Goal: Transaction & Acquisition: Obtain resource

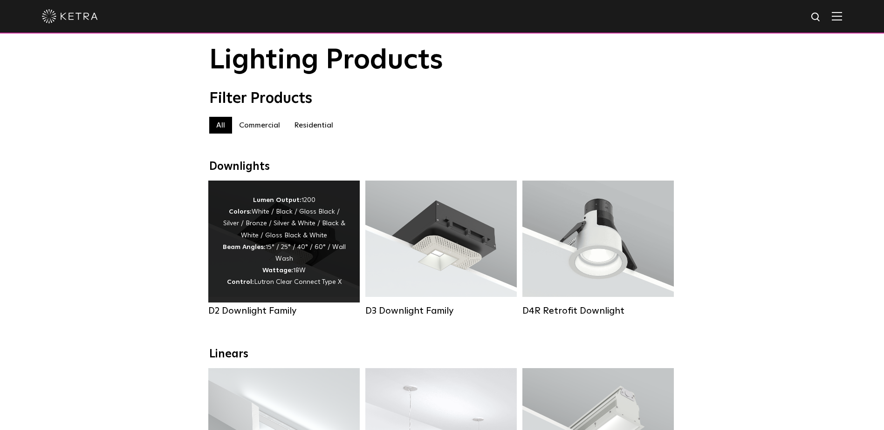
scroll to position [47, 0]
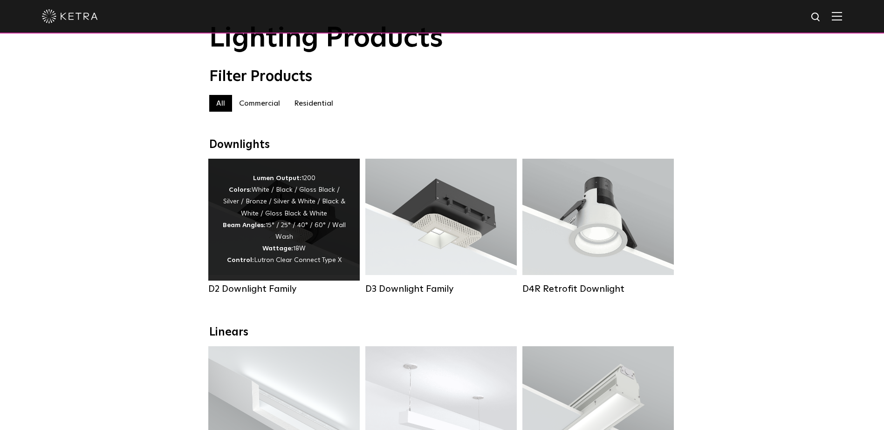
click at [301, 247] on div "Lumen Output: 1200 Colors: White / Black / Gloss Black / Silver / Bronze / Silv…" at bounding box center [283, 220] width 123 height 94
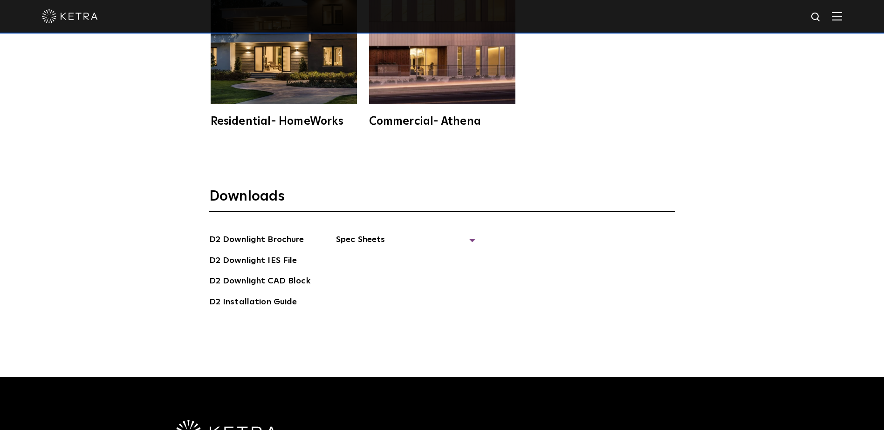
scroll to position [2704, 0]
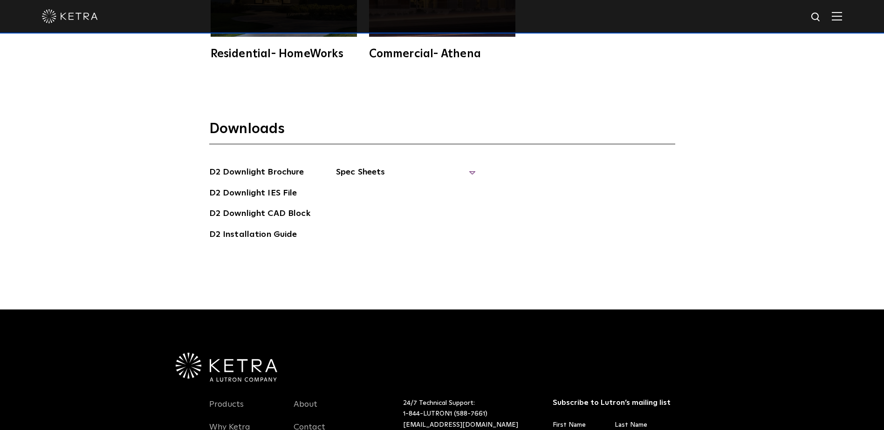
click at [372, 166] on span "Spec Sheets" at bounding box center [406, 176] width 140 height 20
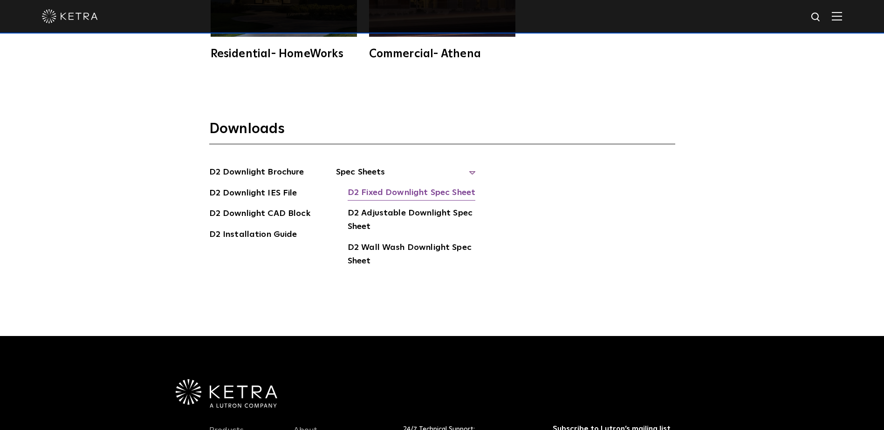
click at [402, 186] on link "D2 Fixed Downlight Spec Sheet" at bounding box center [412, 193] width 128 height 15
